Goal: Transaction & Acquisition: Book appointment/travel/reservation

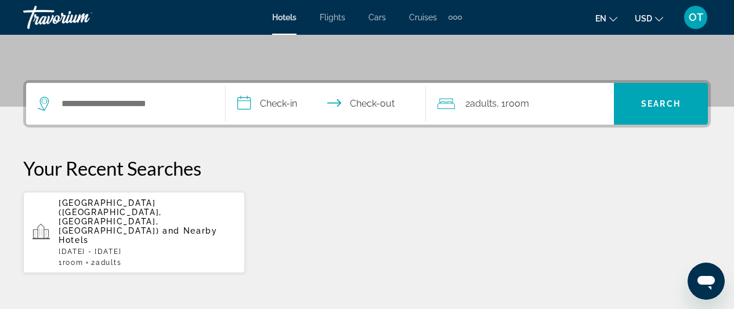
scroll to position [242, 0]
drag, startPoint x: 161, startPoint y: 223, endPoint x: 110, endPoint y: 208, distance: 53.6
click at [110, 208] on span "[GEOGRAPHIC_DATA] ([GEOGRAPHIC_DATA], [GEOGRAPHIC_DATA], [GEOGRAPHIC_DATA])" at bounding box center [110, 216] width 103 height 37
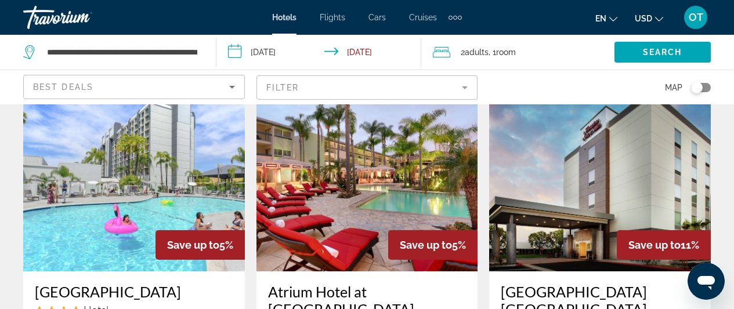
scroll to position [60, 0]
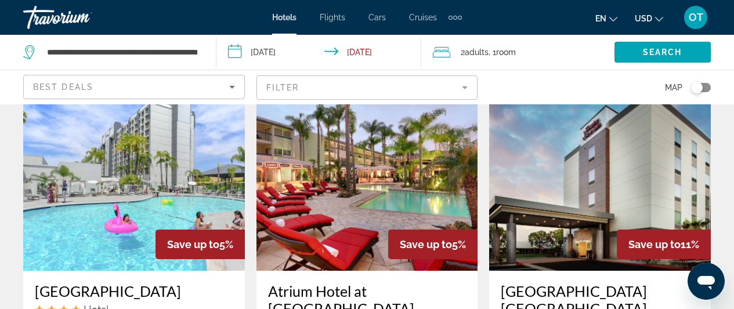
click at [178, 162] on img "Main content" at bounding box center [134, 178] width 222 height 186
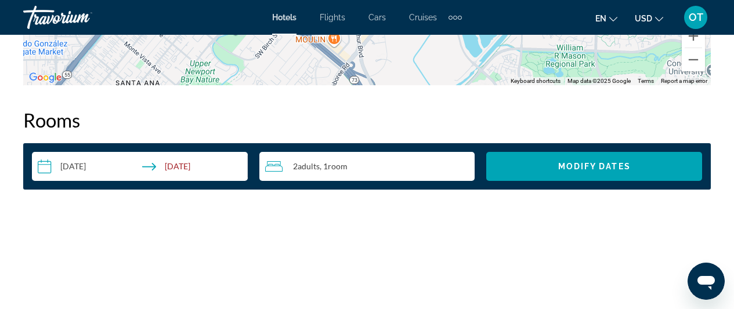
scroll to position [1632, 0]
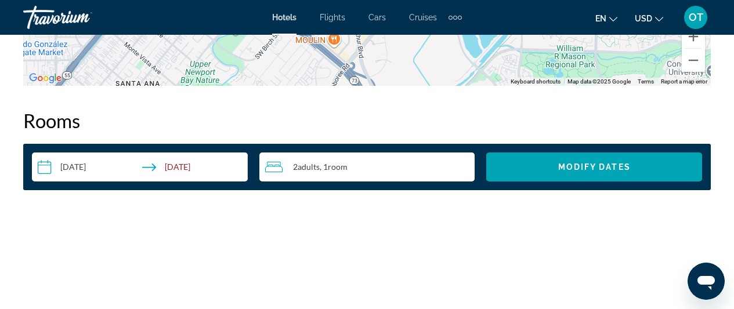
click at [267, 284] on img "Main content" at bounding box center [368, 286] width 222 height 145
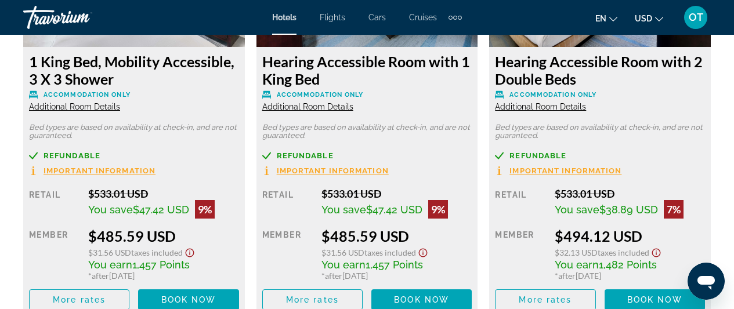
scroll to position [2371, 0]
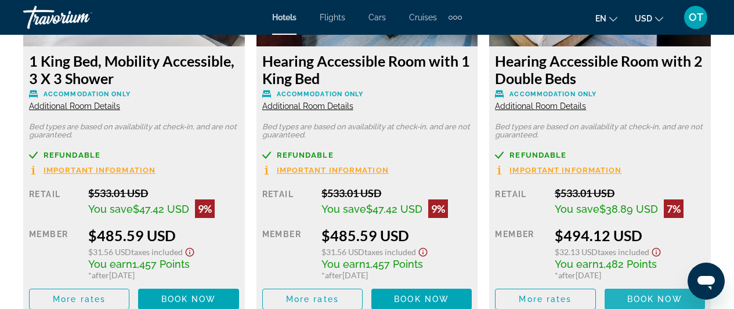
click at [642, 295] on span "Book now" at bounding box center [654, 299] width 55 height 9
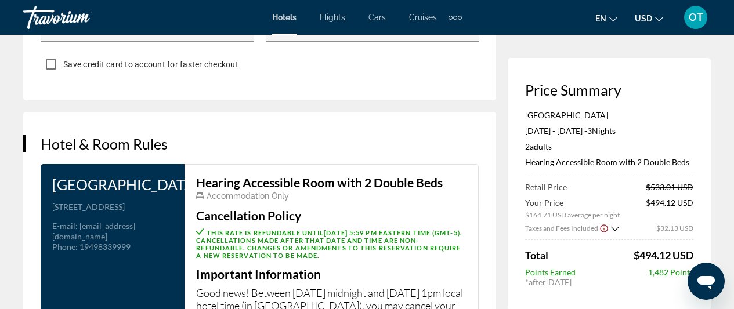
scroll to position [1414, 0]
drag, startPoint x: 53, startPoint y: 250, endPoint x: 132, endPoint y: 263, distance: 80.1
click at [132, 212] on p "[STREET_ADDRESS]" at bounding box center [112, 206] width 121 height 10
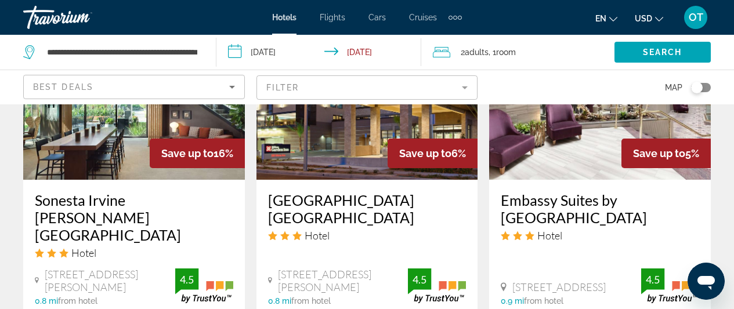
scroll to position [1113, 0]
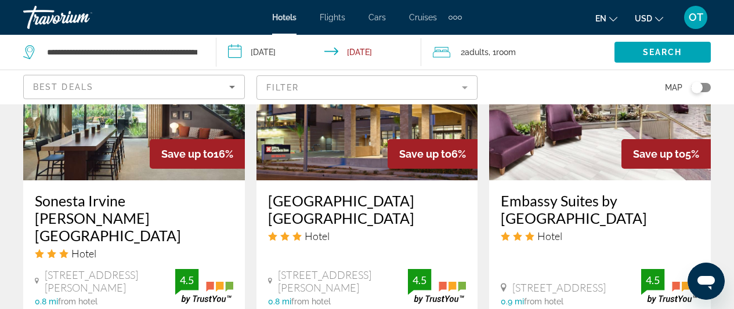
click at [589, 128] on img "Main content" at bounding box center [600, 88] width 222 height 186
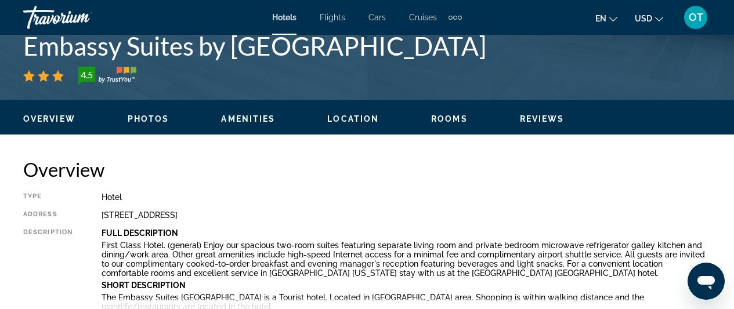
scroll to position [486, 0]
